Goal: Find specific page/section: Find specific page/section

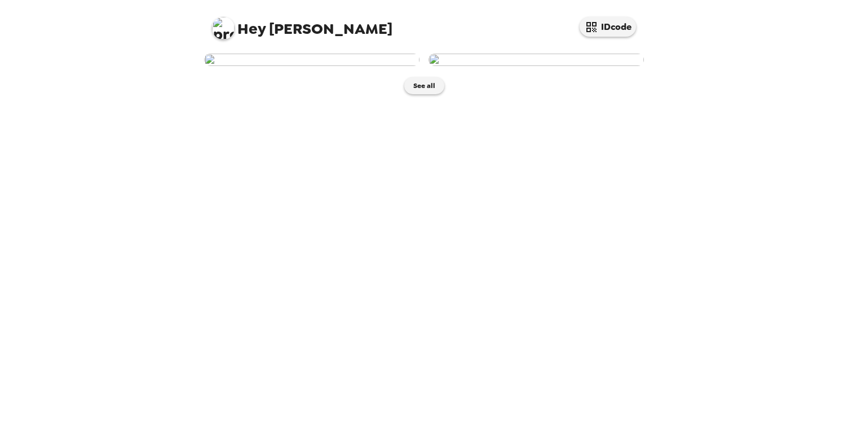
click at [344, 66] on img at bounding box center [311, 60] width 215 height 12
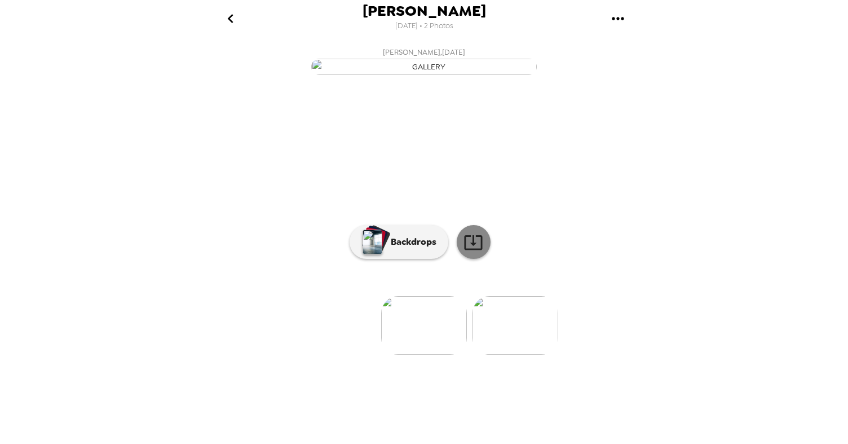
click at [472, 252] on icon at bounding box center [473, 242] width 20 height 20
click at [227, 16] on icon "go back" at bounding box center [231, 19] width 18 height 18
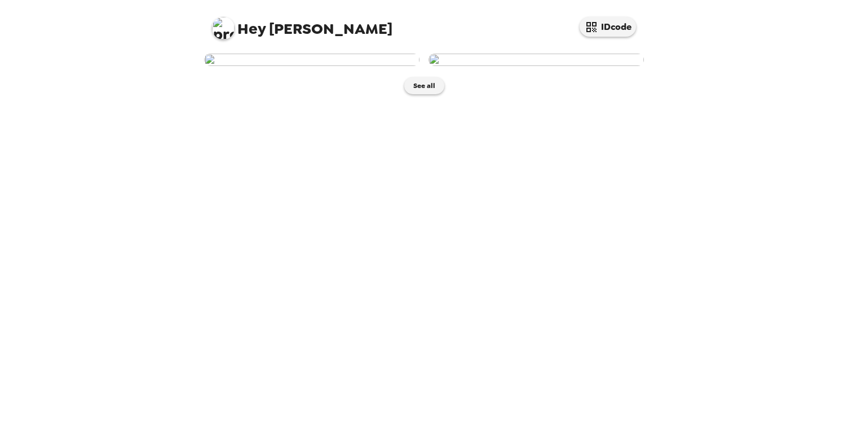
click at [497, 66] on img at bounding box center [535, 60] width 215 height 12
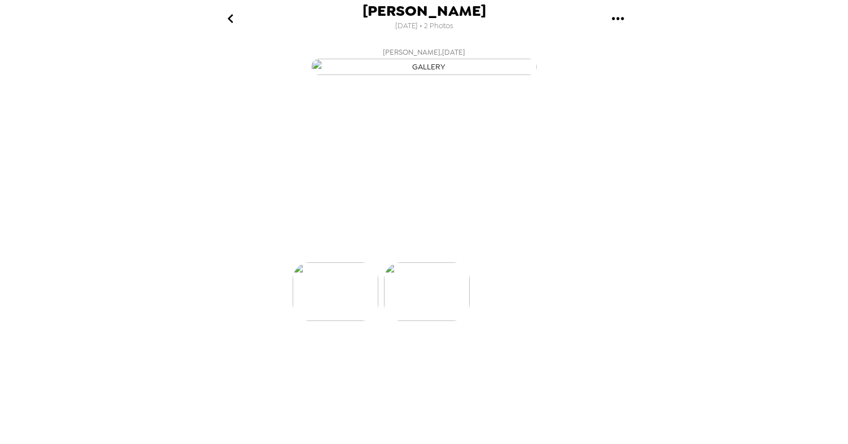
scroll to position [0, 90]
click at [464, 252] on icon at bounding box center [473, 242] width 20 height 20
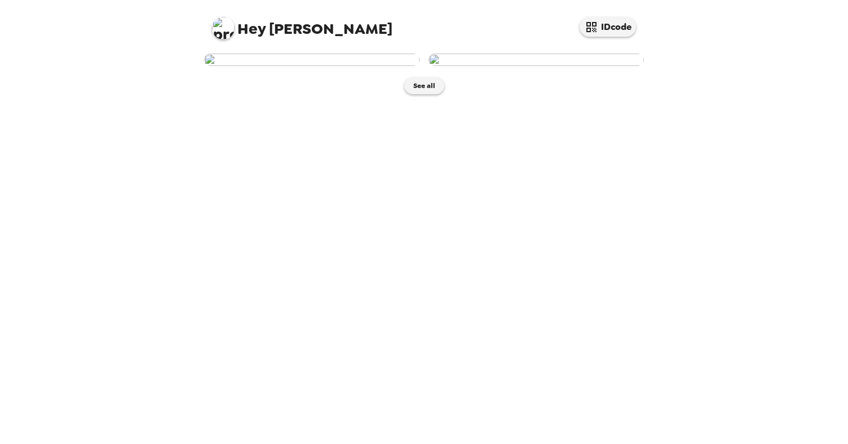
click at [352, 66] on img at bounding box center [311, 60] width 215 height 12
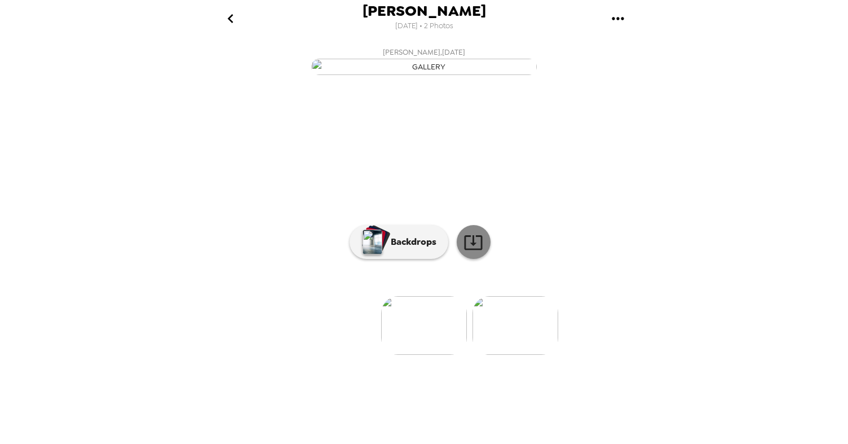
click at [471, 252] on icon at bounding box center [473, 242] width 20 height 20
click at [831, 76] on div "Venkata rudraraju 9/30/2025 • 2 Photos Venkata rudraraju , 09-17-2025 Venkata r…" at bounding box center [424, 222] width 848 height 444
click at [228, 15] on icon "go back" at bounding box center [231, 19] width 18 height 18
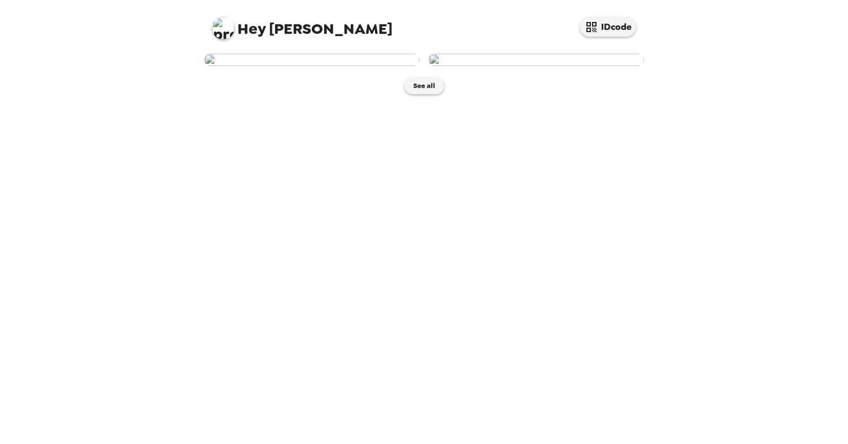
click at [528, 66] on img at bounding box center [535, 60] width 215 height 12
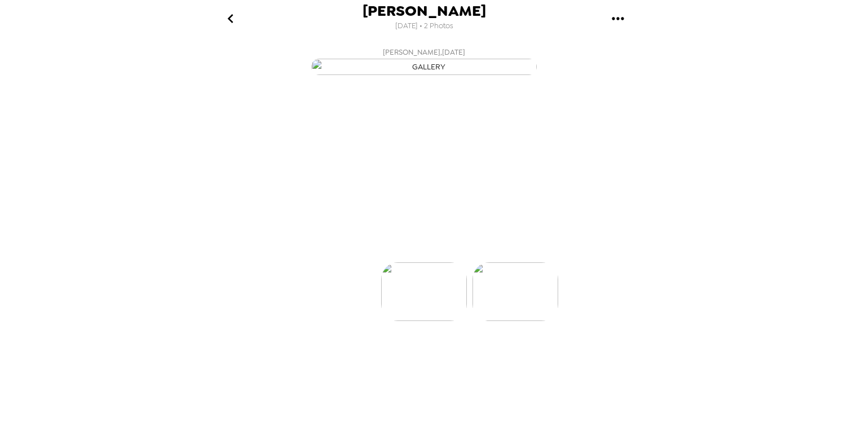
scroll to position [0, 90]
click at [470, 252] on icon at bounding box center [473, 242] width 20 height 20
